Goal: Task Accomplishment & Management: Use online tool/utility

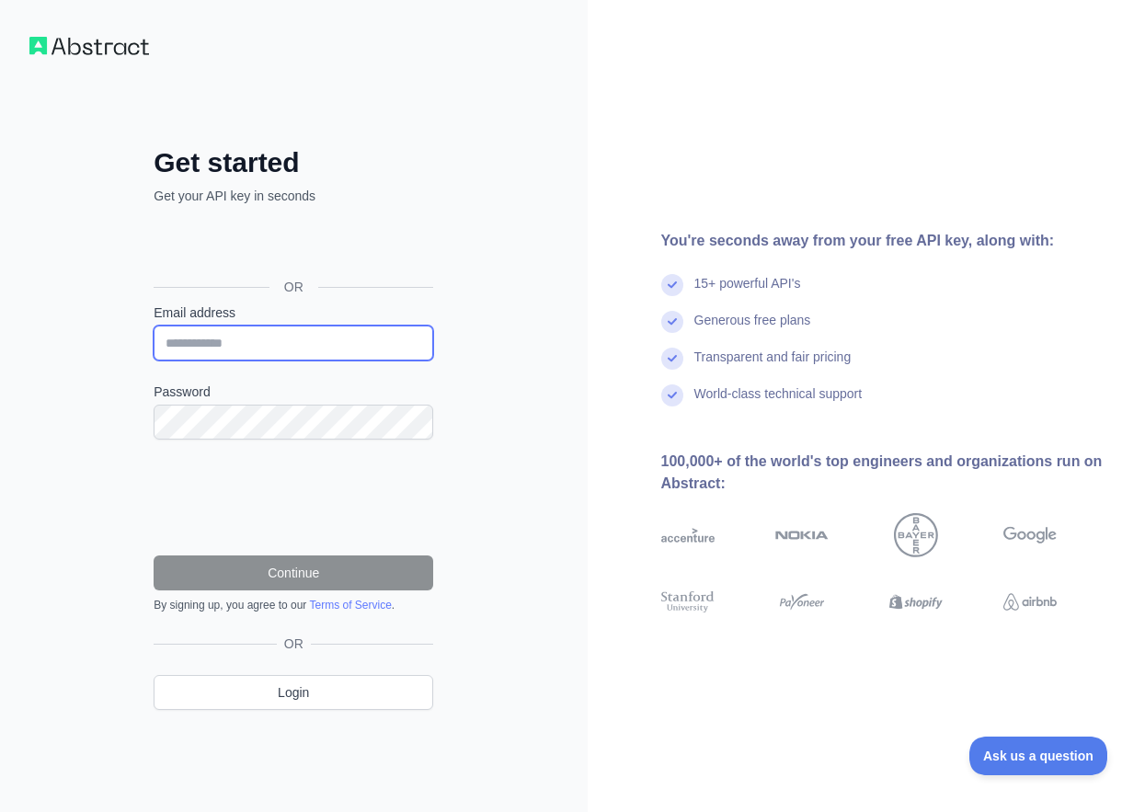
click at [205, 327] on input "Email address" at bounding box center [294, 343] width 280 height 35
paste input "**********"
type input "**********"
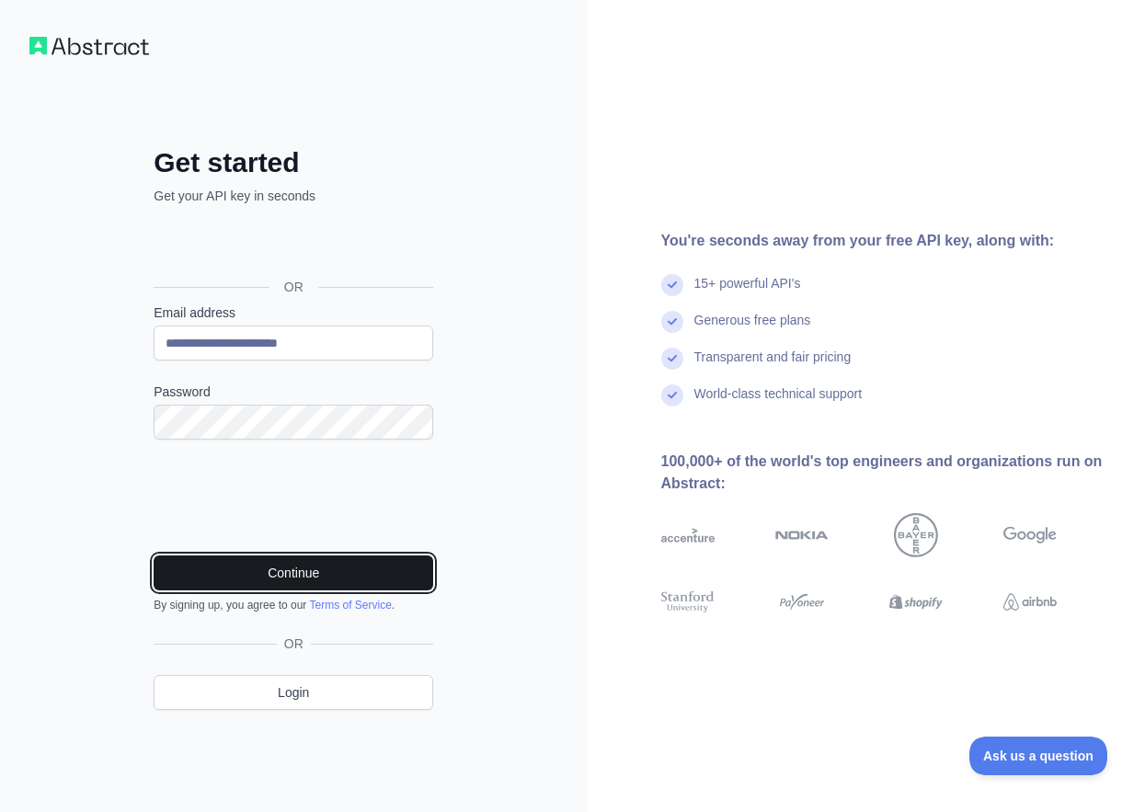
click at [412, 573] on button "Continue" at bounding box center [294, 573] width 280 height 35
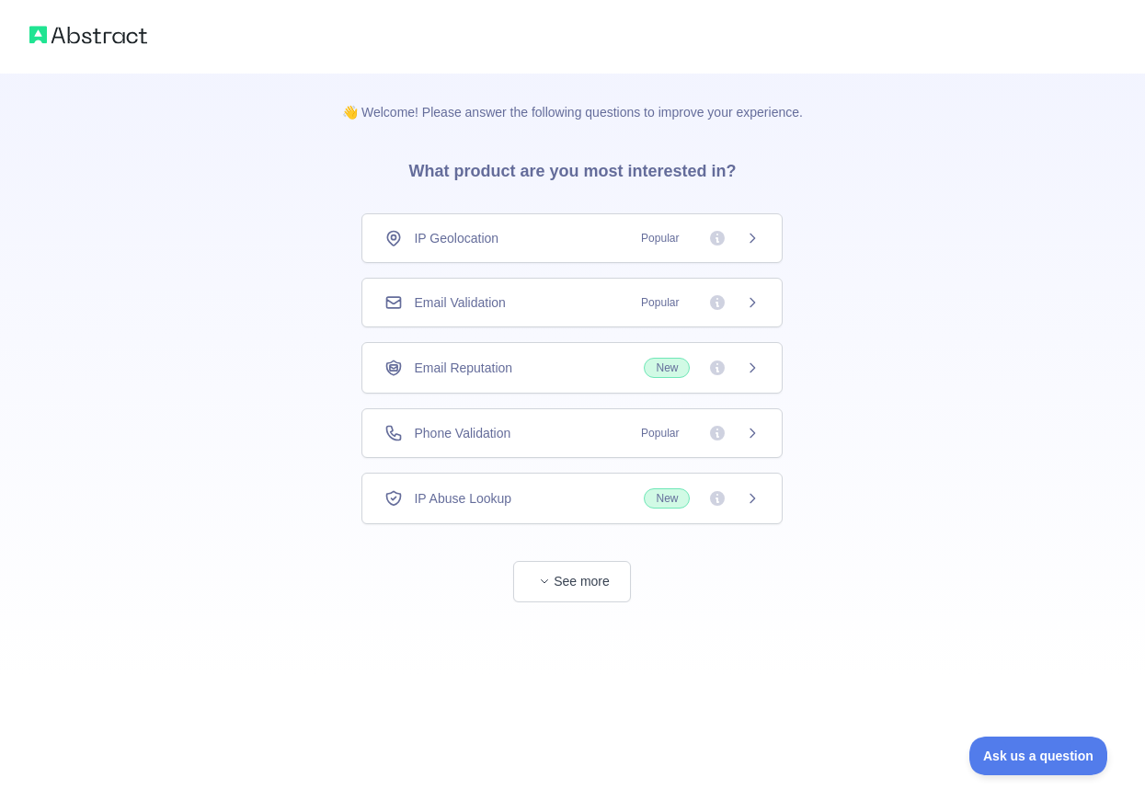
click at [550, 306] on div "Email Validation Popular" at bounding box center [571, 302] width 375 height 18
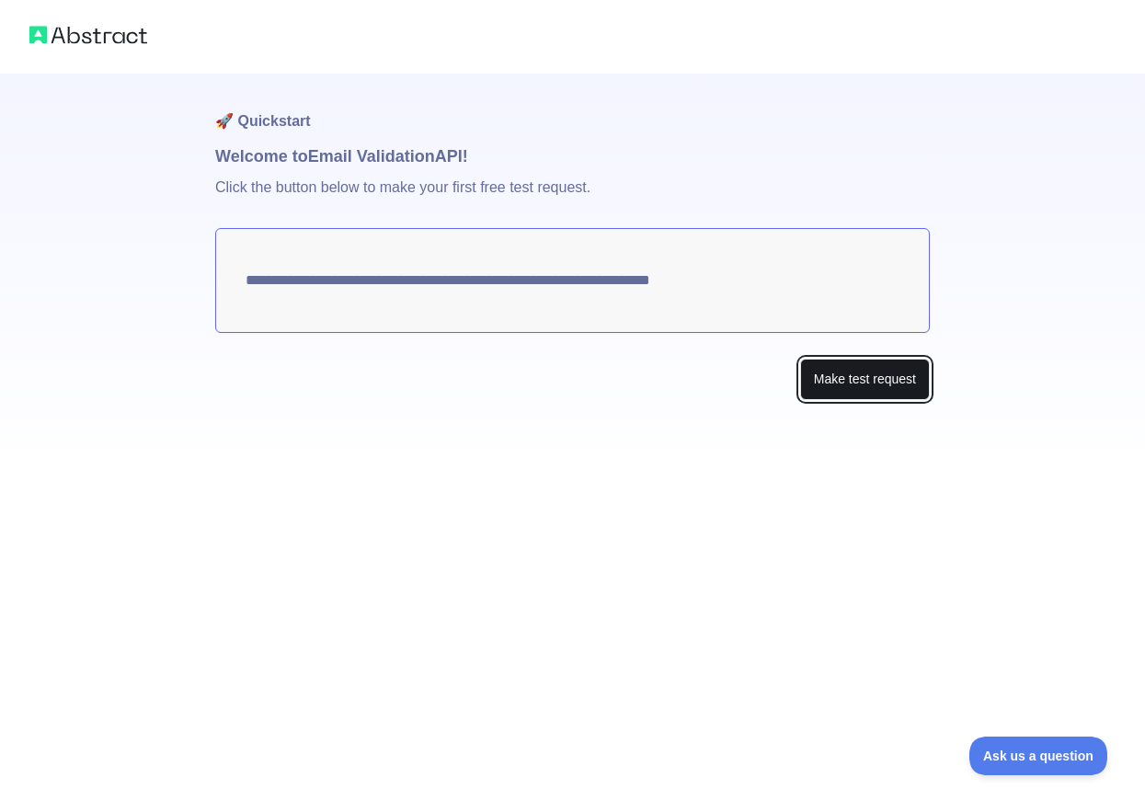
click at [856, 379] on button "Make test request" at bounding box center [865, 379] width 130 height 41
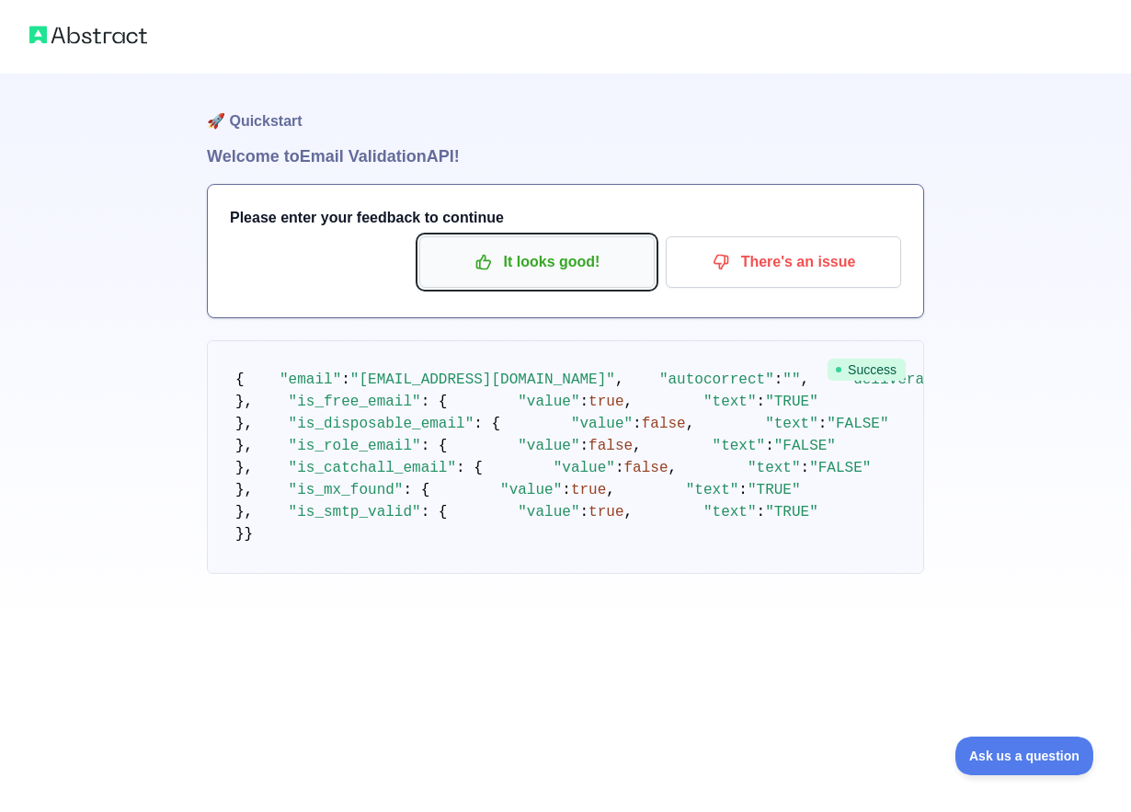
click at [460, 267] on p "It looks good!" at bounding box center [537, 262] width 208 height 31
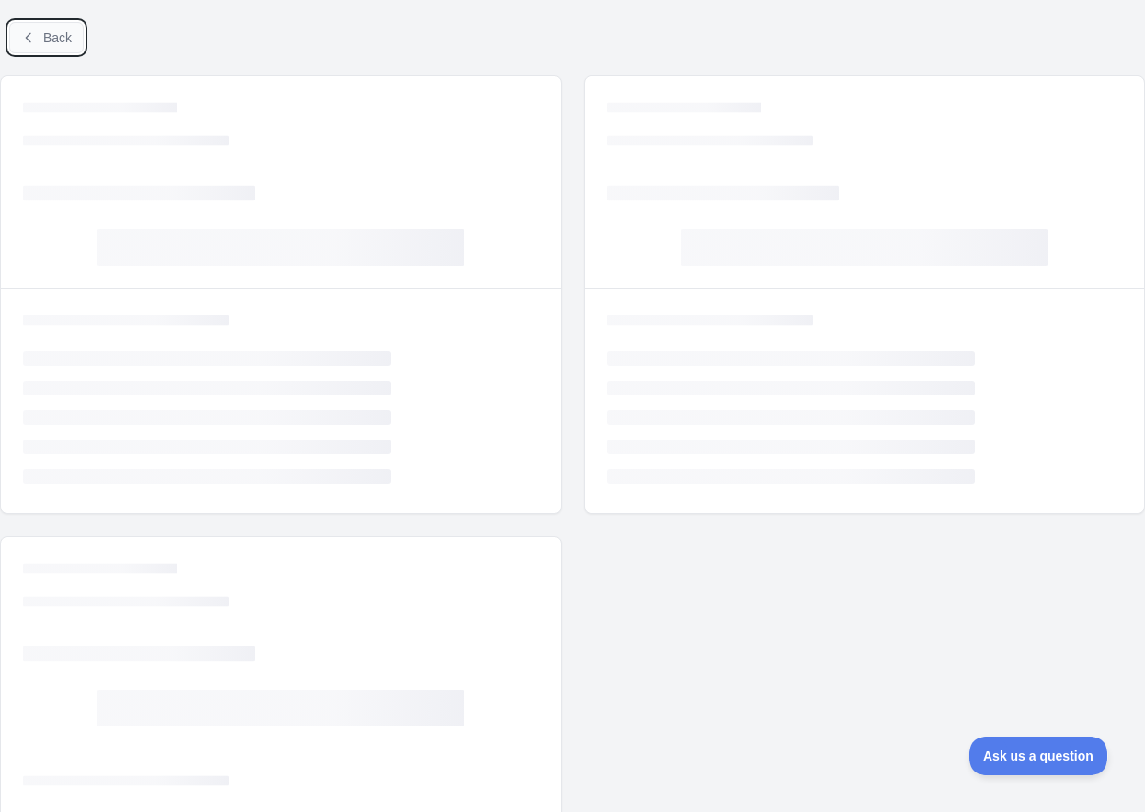
click at [21, 35] on icon at bounding box center [28, 37] width 15 height 15
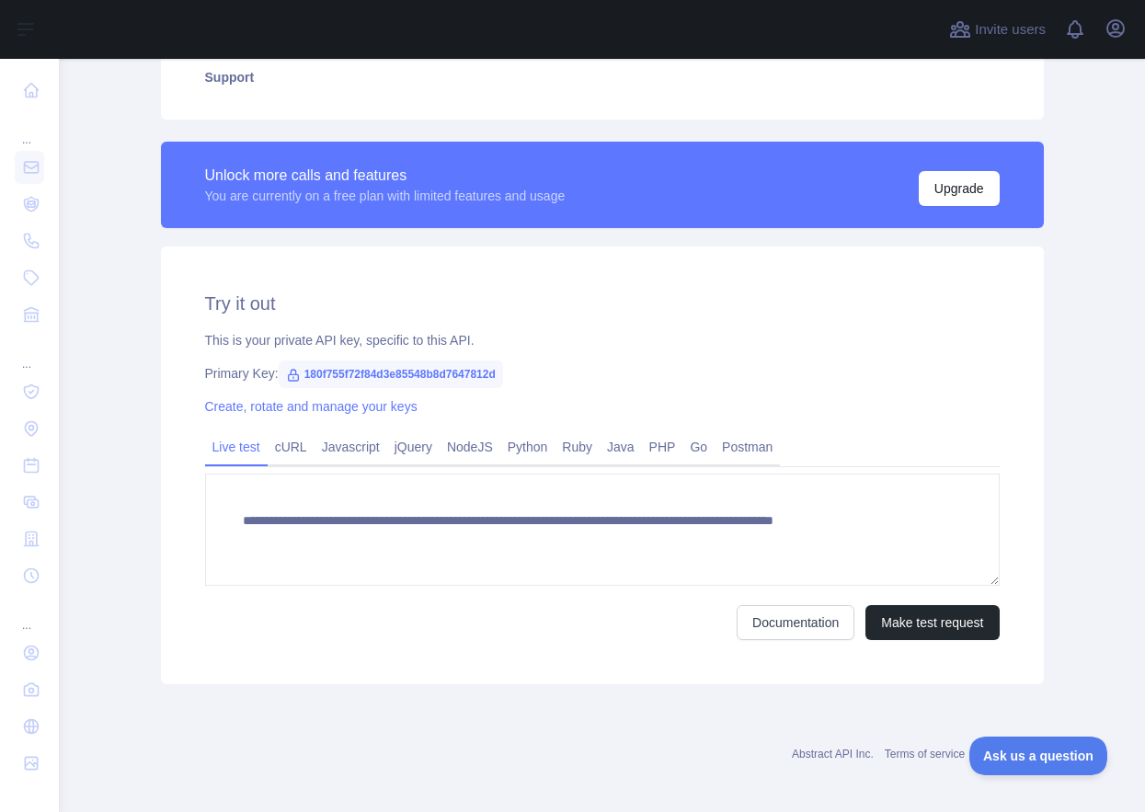
scroll to position [452, 0]
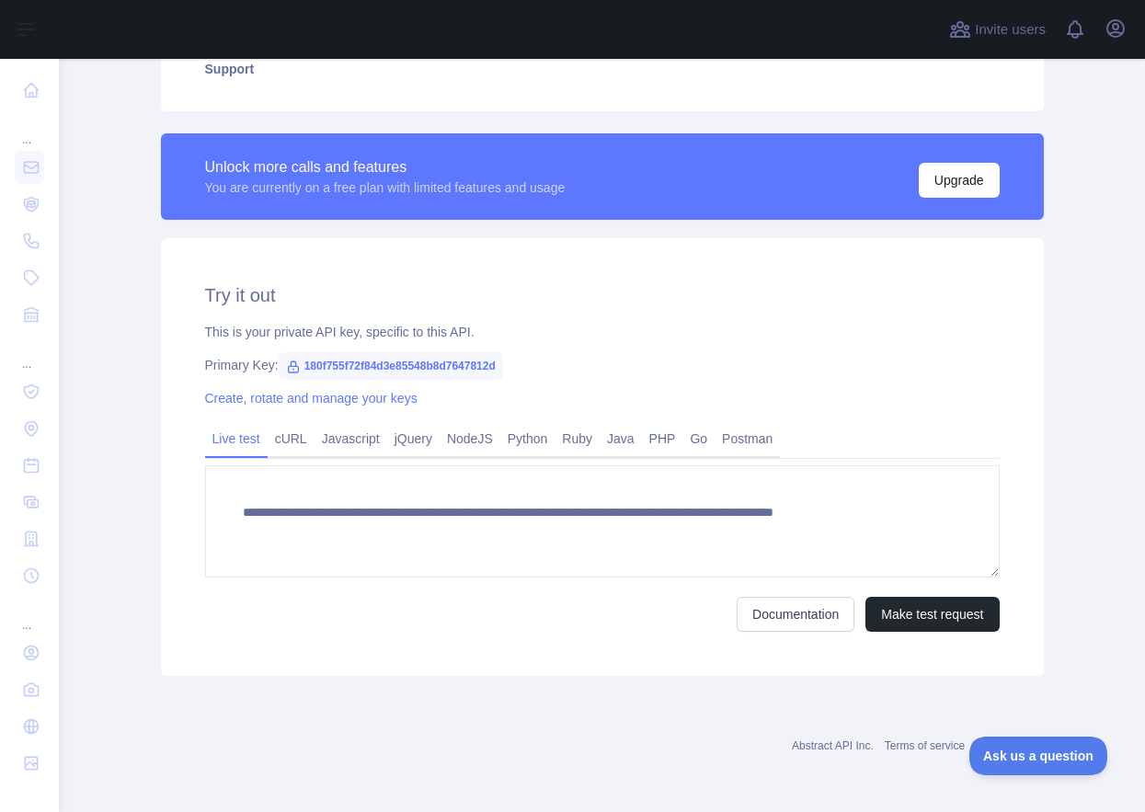
click at [408, 356] on span "180f755f72f84d3e85548b8d7647812d" at bounding box center [391, 366] width 224 height 28
click at [415, 362] on span "180f755f72f84d3e85548b8d7647812d" at bounding box center [391, 366] width 224 height 28
copy span "180f755f72f84d3e85548b8d7647812d"
